Goal: Task Accomplishment & Management: Use online tool/utility

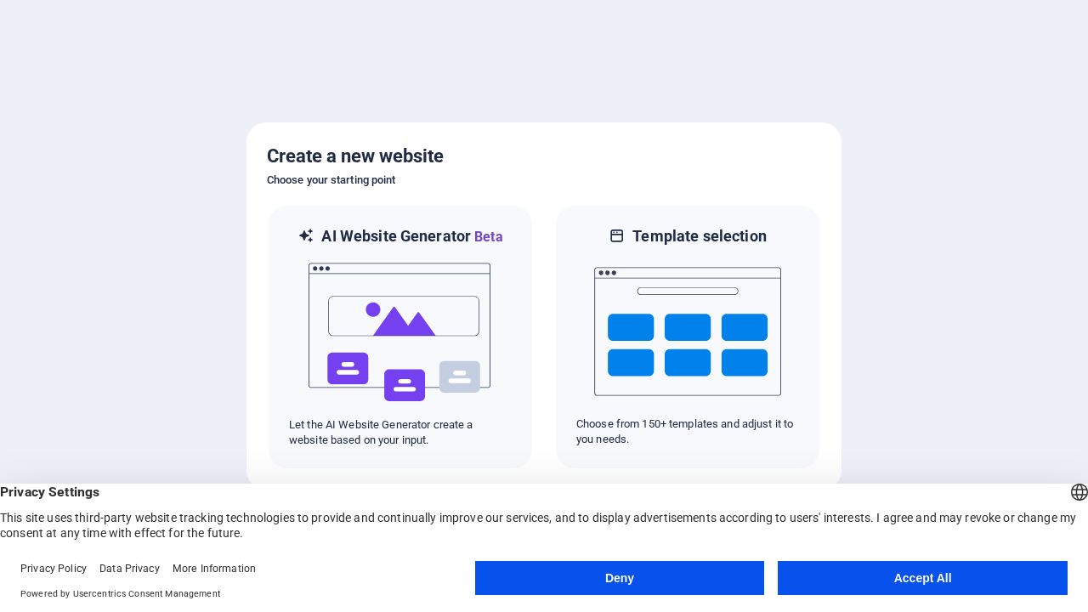
click at [620, 578] on button "Deny" at bounding box center [620, 578] width 290 height 34
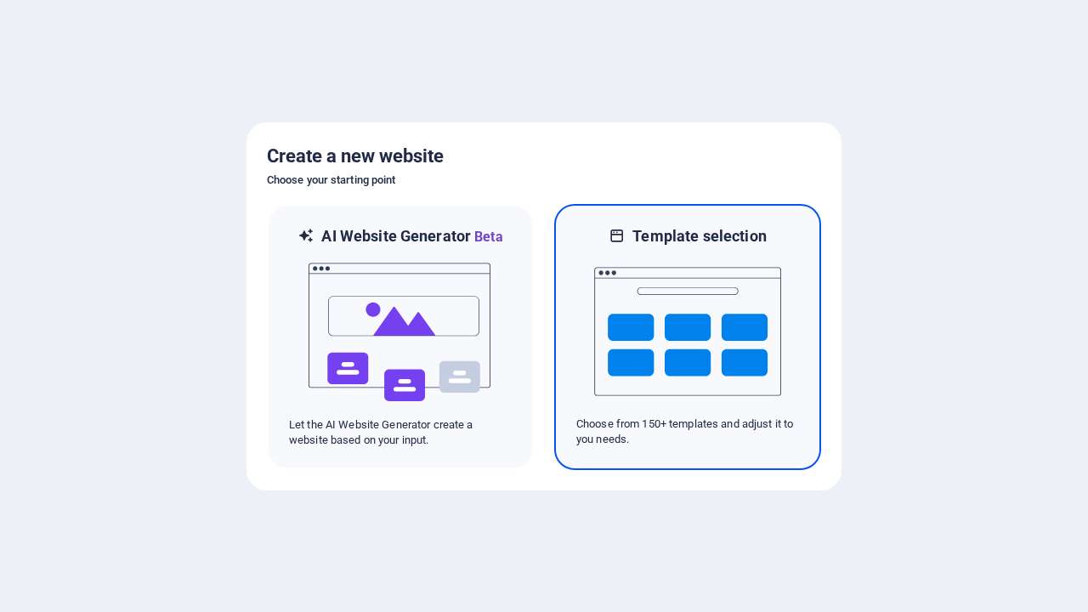
click at [688, 337] on img at bounding box center [687, 332] width 187 height 170
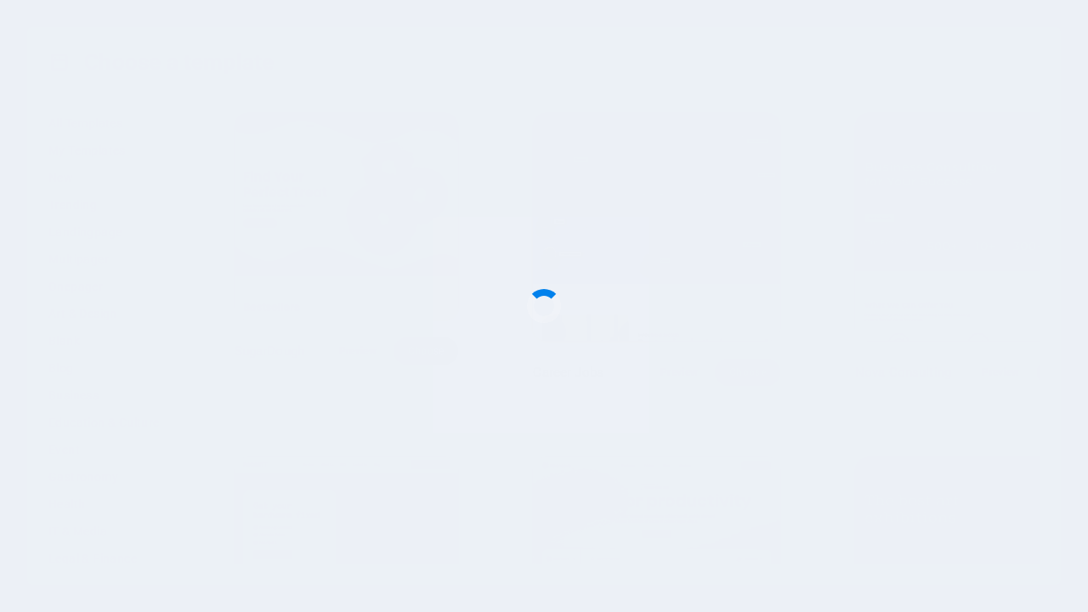
scroll to position [7353, 0]
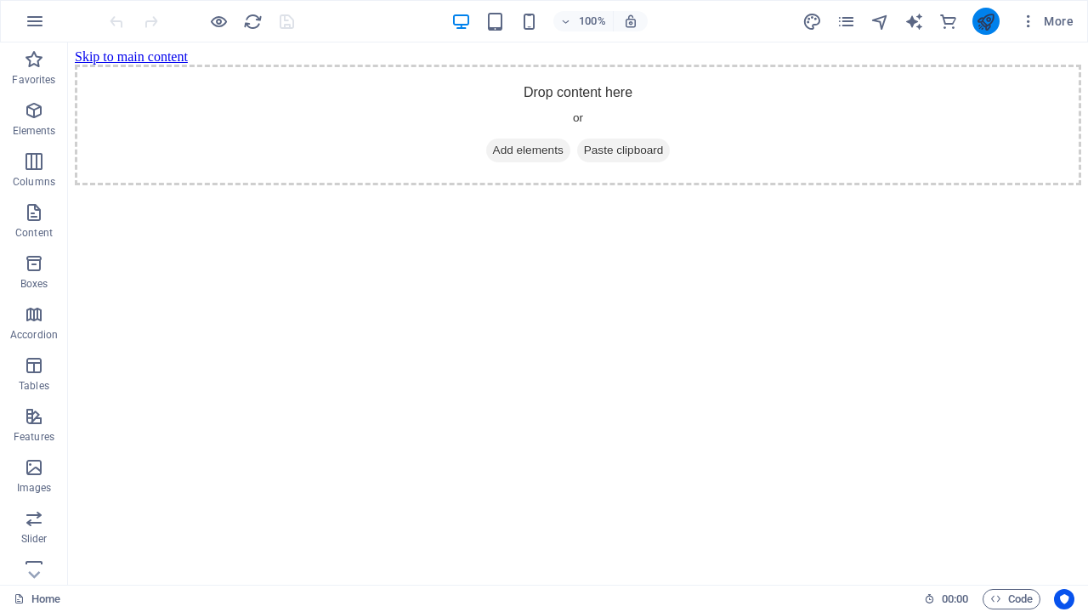
click at [985, 21] on icon "publish" at bounding box center [986, 22] width 20 height 20
